Goal: Check status: Check status

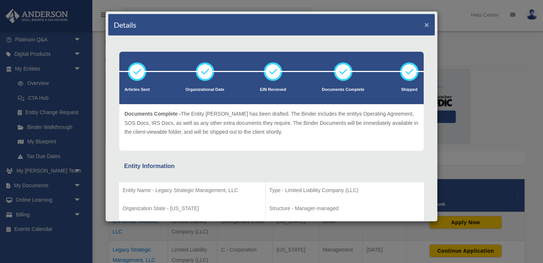
click at [427, 27] on button "×" at bounding box center [426, 25] width 5 height 8
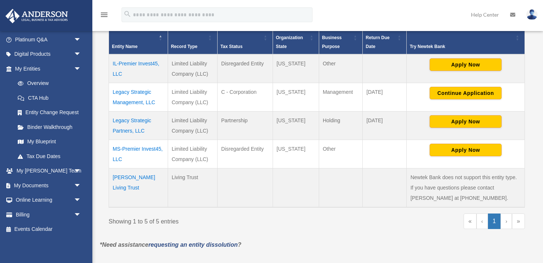
scroll to position [164, 0]
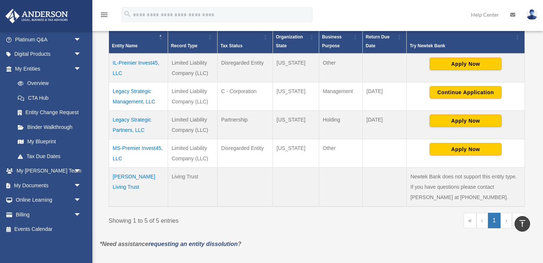
click at [128, 179] on td "[PERSON_NAME] Living Trust" at bounding box center [138, 186] width 59 height 39
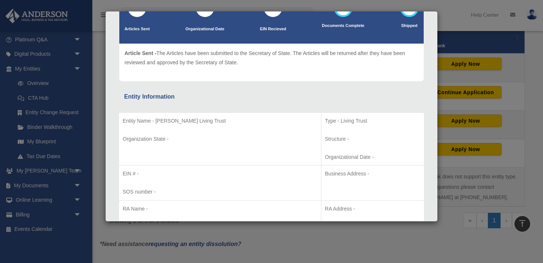
scroll to position [0, 0]
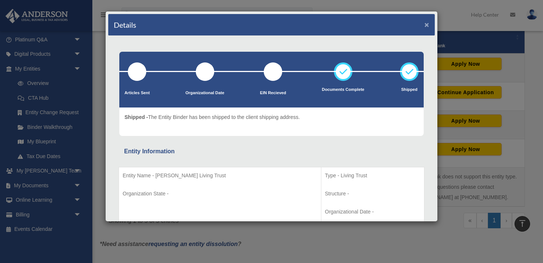
click at [428, 25] on button "×" at bounding box center [426, 25] width 5 height 8
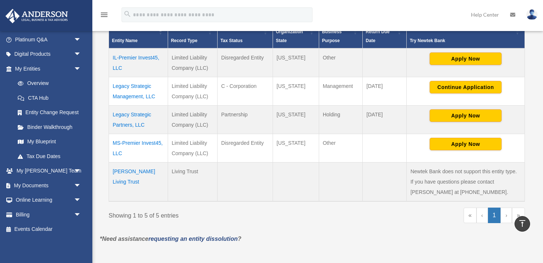
scroll to position [164, 0]
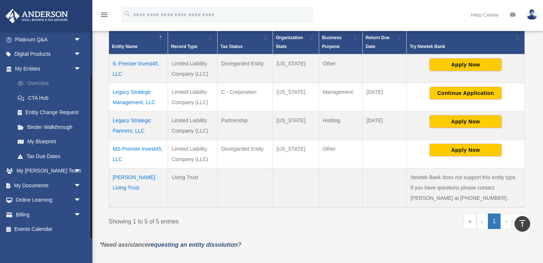
click at [44, 85] on link "Overview" at bounding box center [51, 83] width 82 height 15
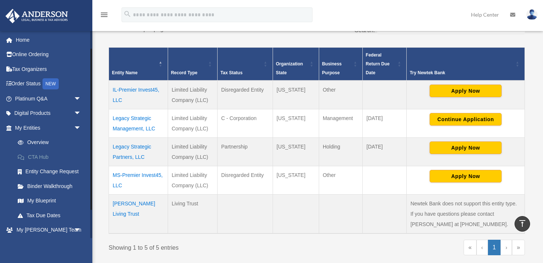
scroll to position [56, 0]
